Goal: Find specific page/section: Find specific page/section

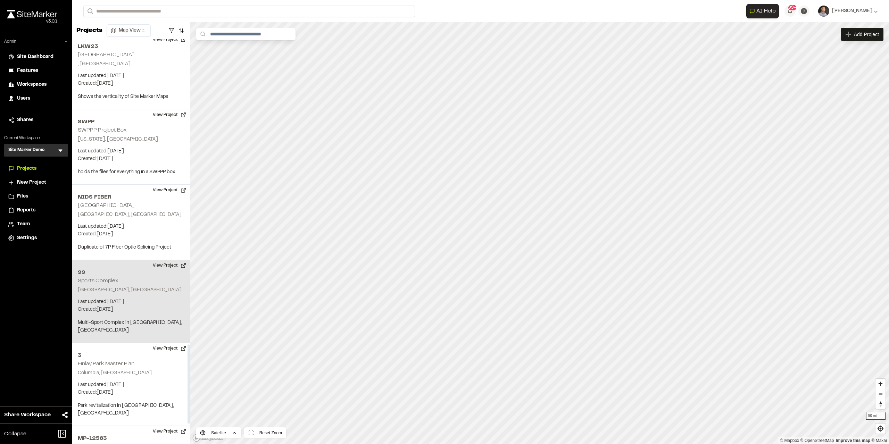
scroll to position [1668, 0]
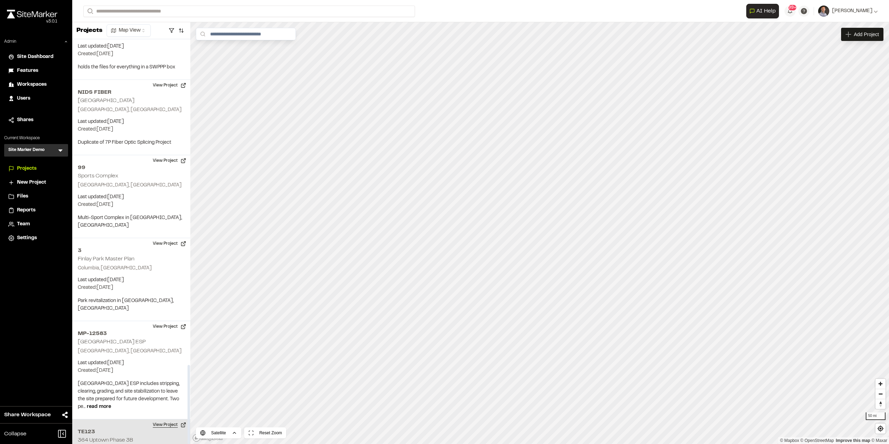
click at [169, 419] on button "View Project" at bounding box center [170, 424] width 42 height 11
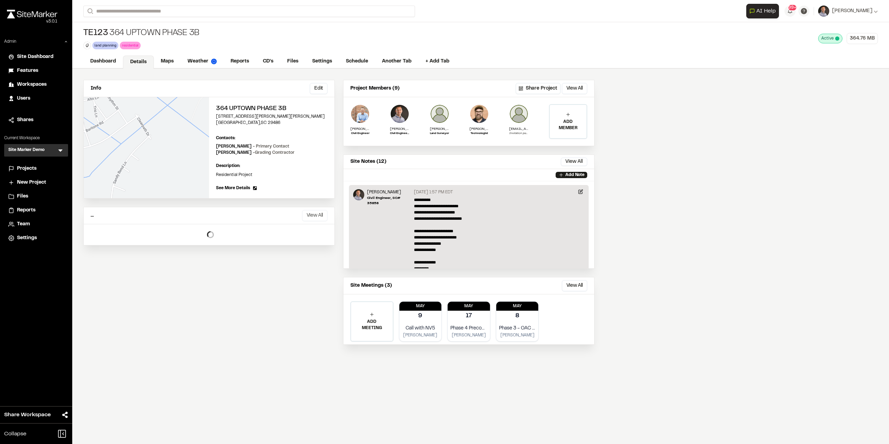
click at [318, 216] on button "View All" at bounding box center [314, 215] width 25 height 11
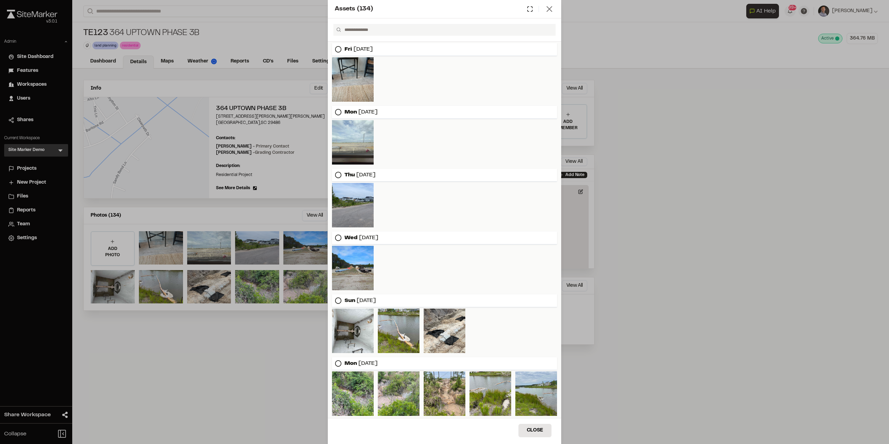
click at [550, 8] on icon at bounding box center [549, 9] width 10 height 10
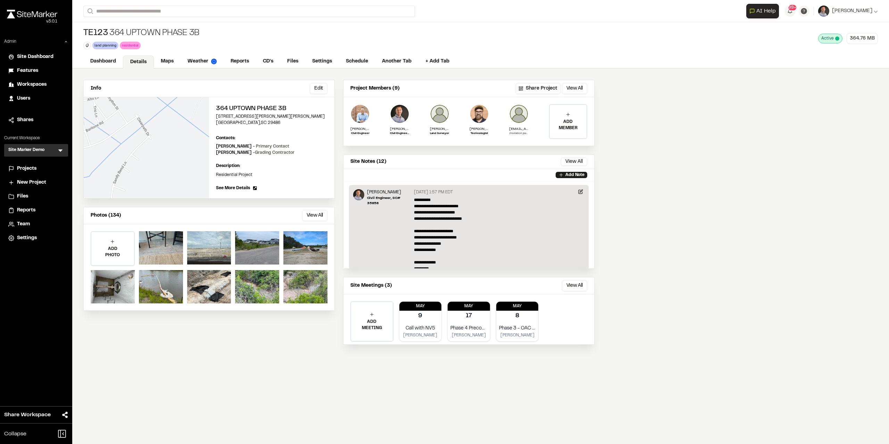
click at [318, 213] on button "View All" at bounding box center [314, 215] width 25 height 11
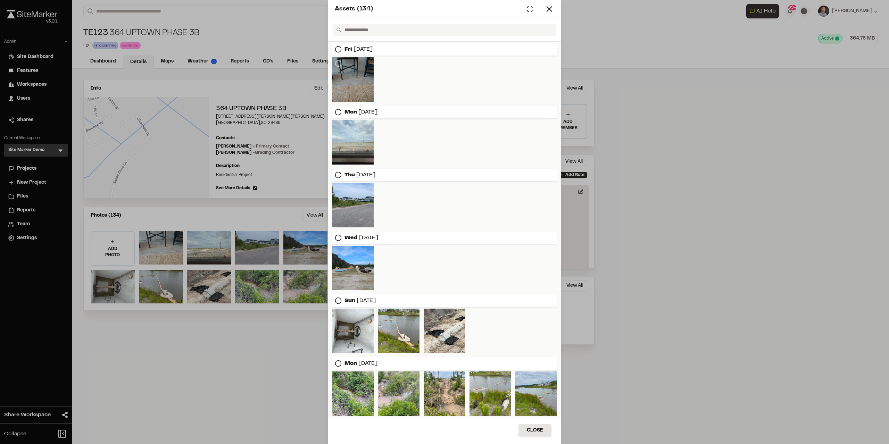
click at [354, 89] on div at bounding box center [353, 79] width 42 height 44
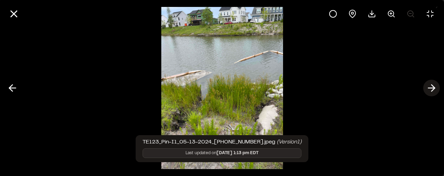
click at [427, 87] on icon at bounding box center [431, 88] width 11 height 12
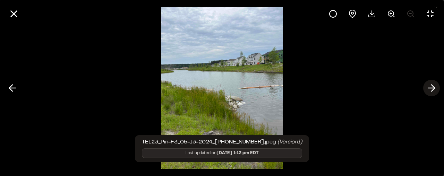
click at [438, 90] on button at bounding box center [432, 88] width 17 height 17
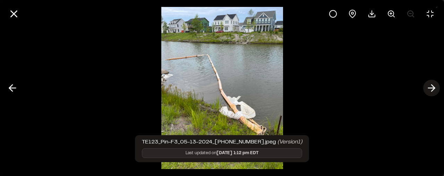
click at [437, 90] on icon at bounding box center [431, 88] width 11 height 12
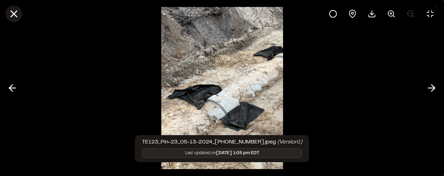
click at [18, 12] on icon at bounding box center [14, 14] width 12 height 12
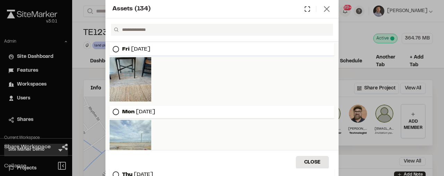
click at [330, 9] on icon at bounding box center [327, 9] width 10 height 10
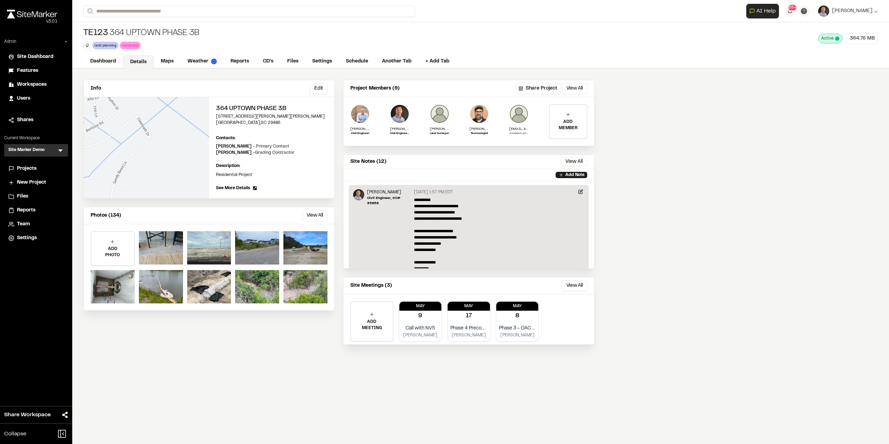
click at [60, 150] on icon at bounding box center [60, 151] width 4 height 2
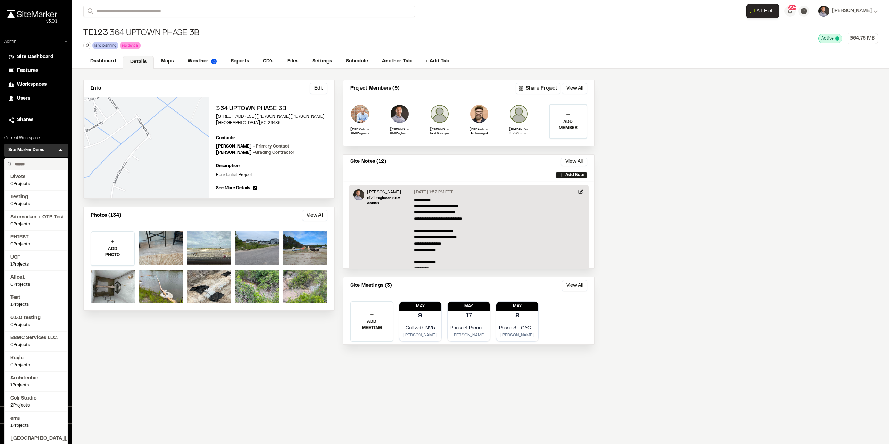
click at [34, 166] on input "text" at bounding box center [38, 164] width 53 height 12
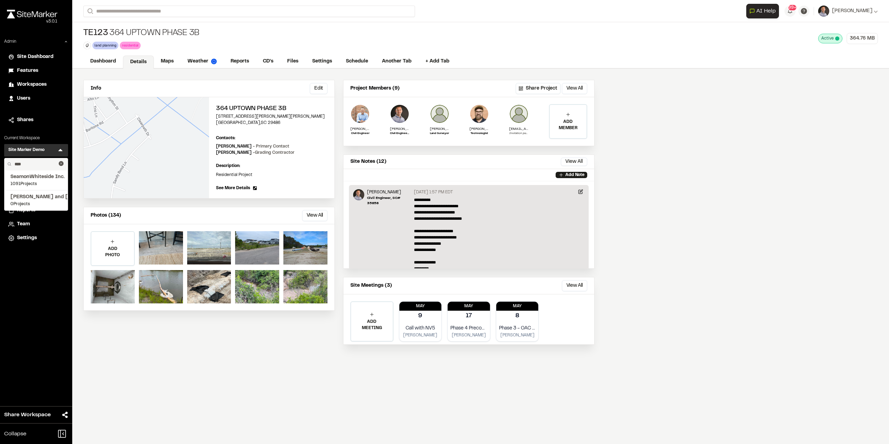
type input "****"
click at [26, 177] on span "SeamonWhiteside Inc." at bounding box center [35, 177] width 51 height 8
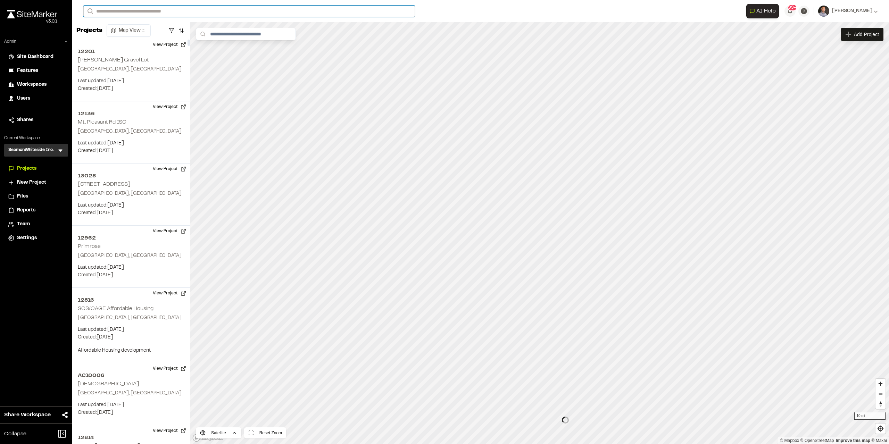
click at [163, 11] on input "Search" at bounding box center [249, 11] width 332 height 11
type input "**"
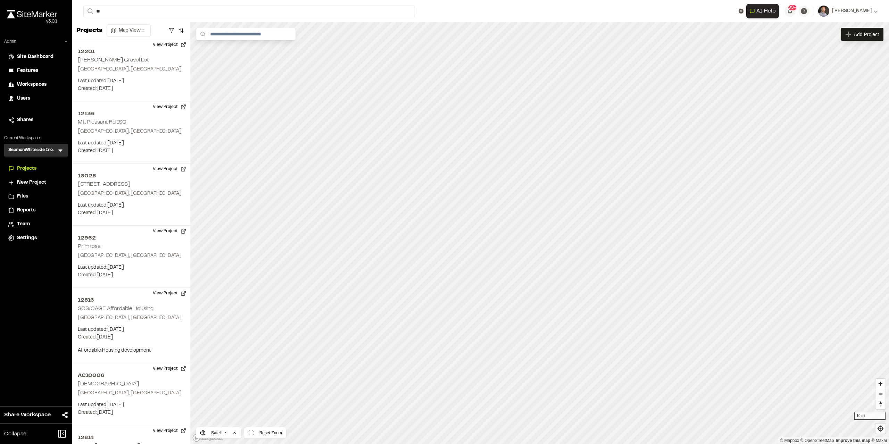
click at [139, 26] on p "PBPUL18 3B Del Webb Phase 3B" at bounding box center [150, 28] width 124 height 8
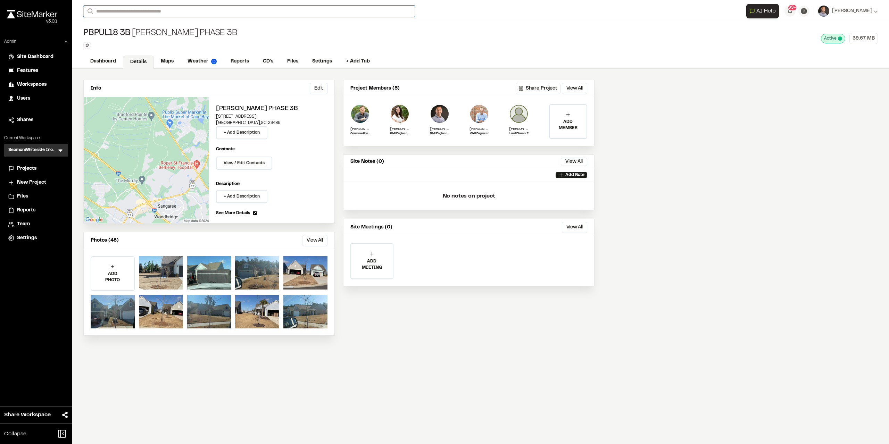
click at [120, 11] on input "Search" at bounding box center [249, 11] width 332 height 11
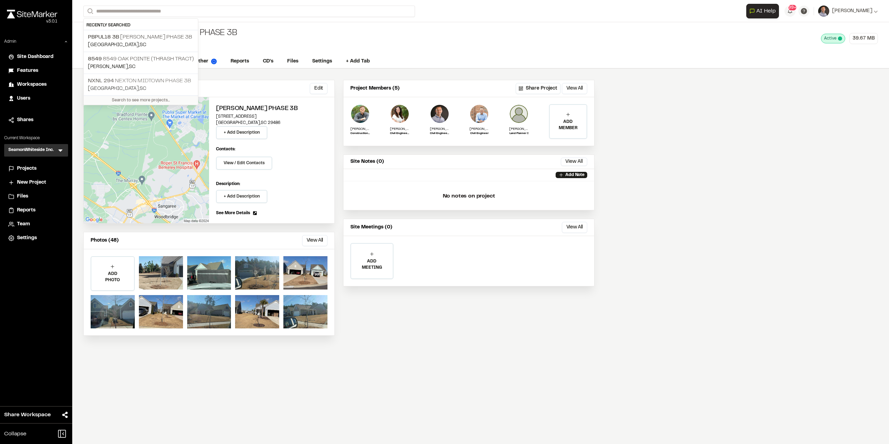
click at [144, 79] on p "NXNL 294 Nexton Midtown Phase 3B" at bounding box center [141, 81] width 106 height 8
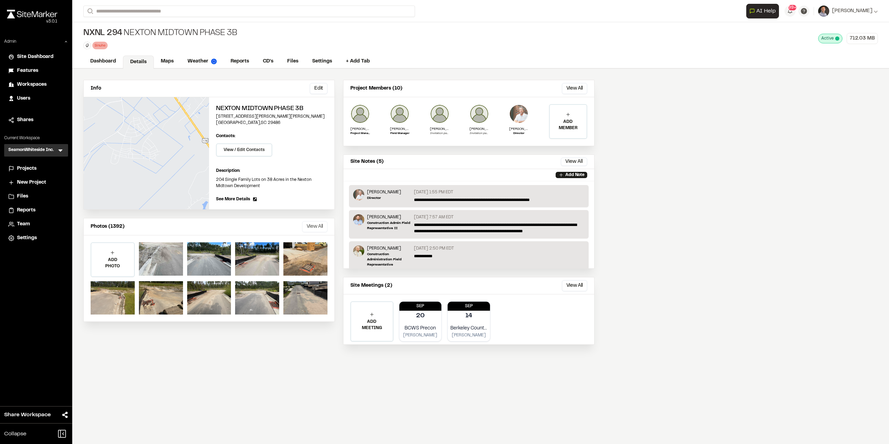
click at [313, 223] on button "View All" at bounding box center [314, 226] width 25 height 11
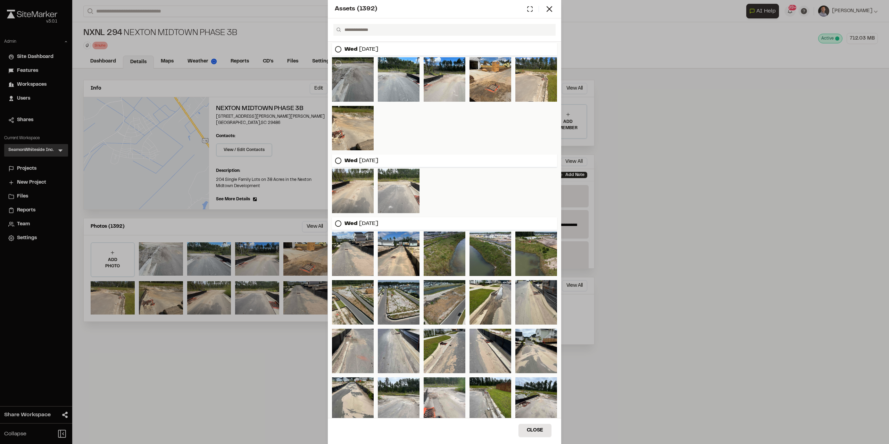
click at [351, 84] on div at bounding box center [353, 79] width 42 height 44
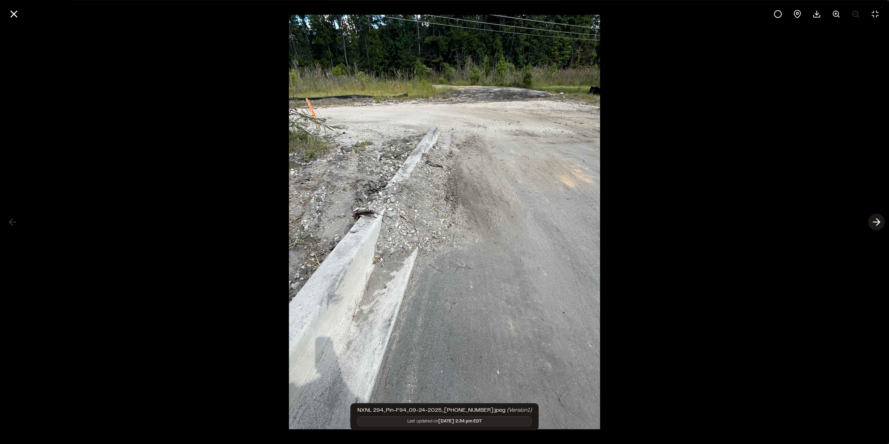
click at [877, 218] on icon at bounding box center [876, 222] width 11 height 12
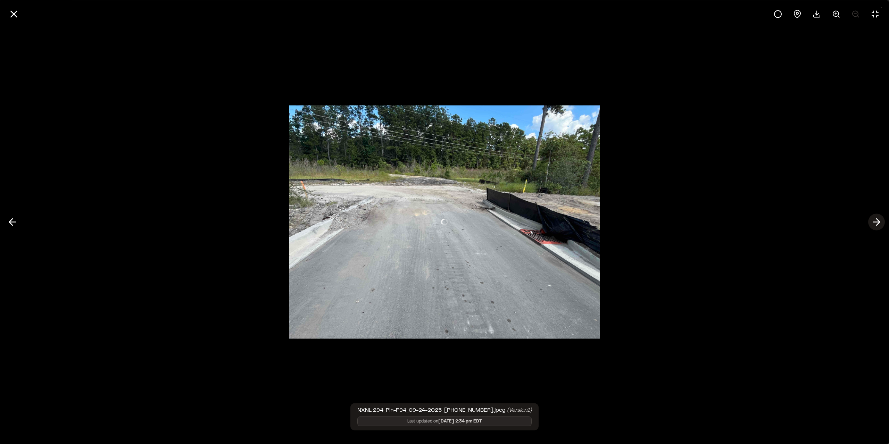
click at [878, 221] on icon at bounding box center [876, 222] width 11 height 12
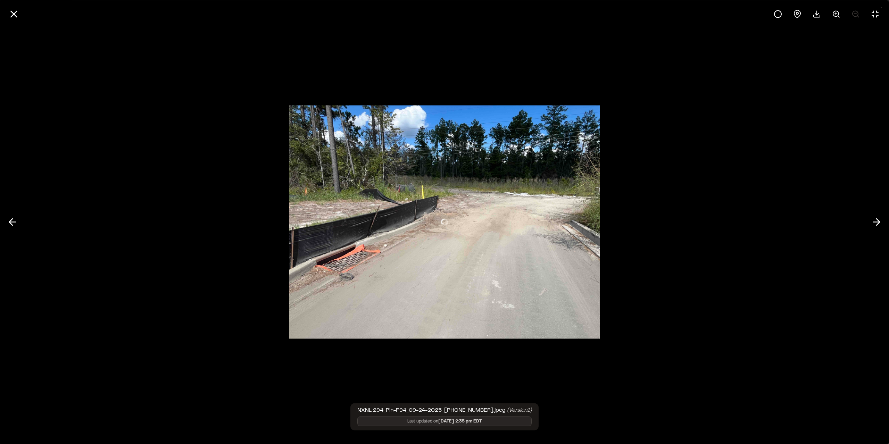
click at [13, 16] on icon at bounding box center [14, 14] width 12 height 12
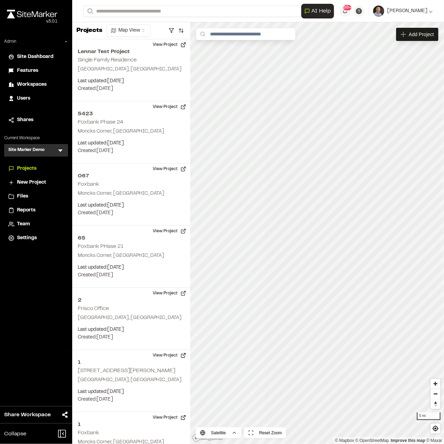
click at [62, 152] on icon at bounding box center [60, 150] width 7 height 7
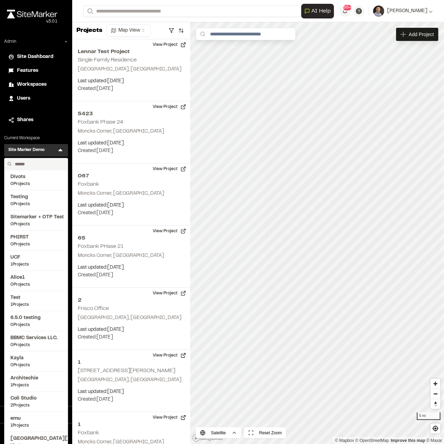
click at [42, 168] on input "text" at bounding box center [38, 164] width 53 height 12
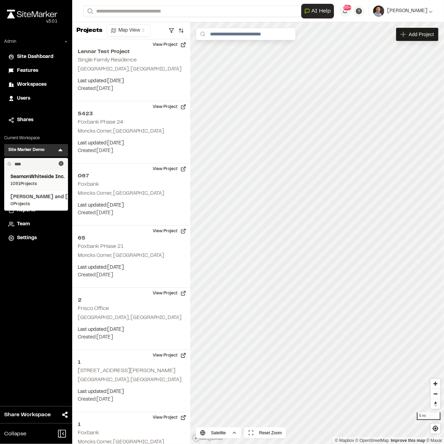
type input "****"
click at [31, 179] on span "SeamonWhiteside Inc." at bounding box center [35, 177] width 51 height 8
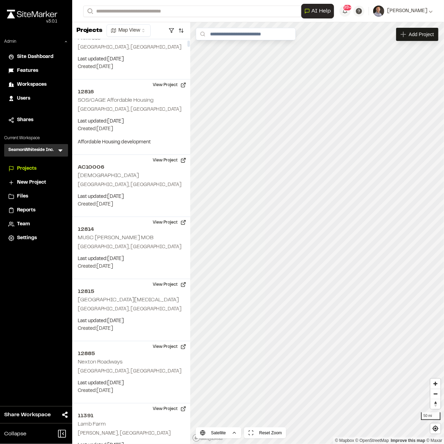
scroll to position [417, 0]
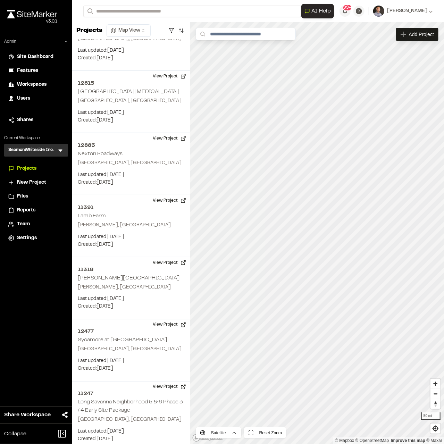
click at [32, 211] on span "Reports" at bounding box center [26, 211] width 18 height 8
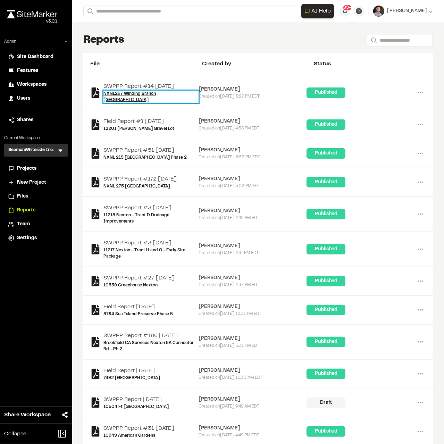
click at [135, 94] on link "NXNL267 Winding Branch Turn Lane" at bounding box center [150, 97] width 95 height 13
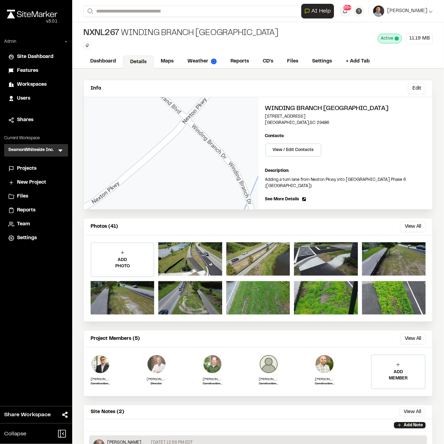
click at [416, 227] on button "View All" at bounding box center [412, 226] width 25 height 11
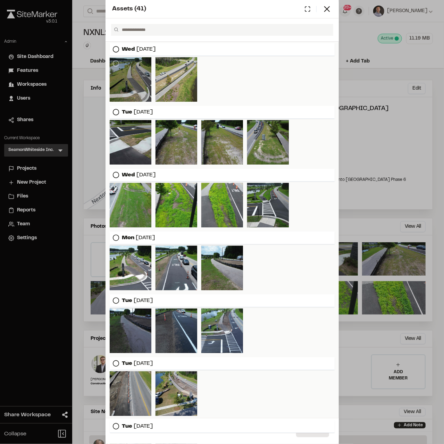
click at [140, 83] on div at bounding box center [131, 79] width 42 height 44
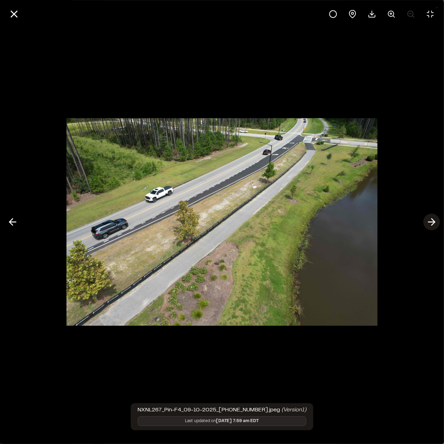
click at [431, 218] on icon at bounding box center [431, 222] width 11 height 12
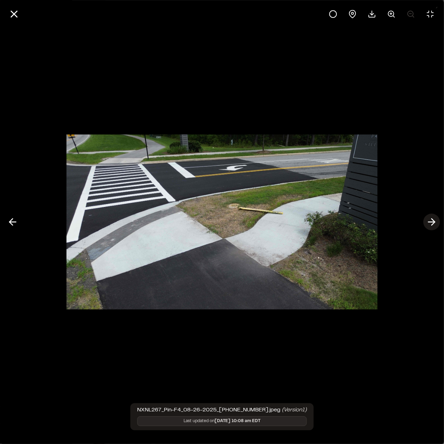
click at [431, 218] on icon at bounding box center [431, 222] width 11 height 12
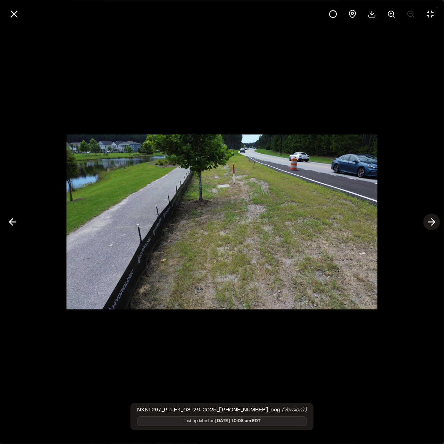
click at [431, 218] on icon at bounding box center [431, 222] width 11 height 12
